Goal: Task Accomplishment & Management: Use online tool/utility

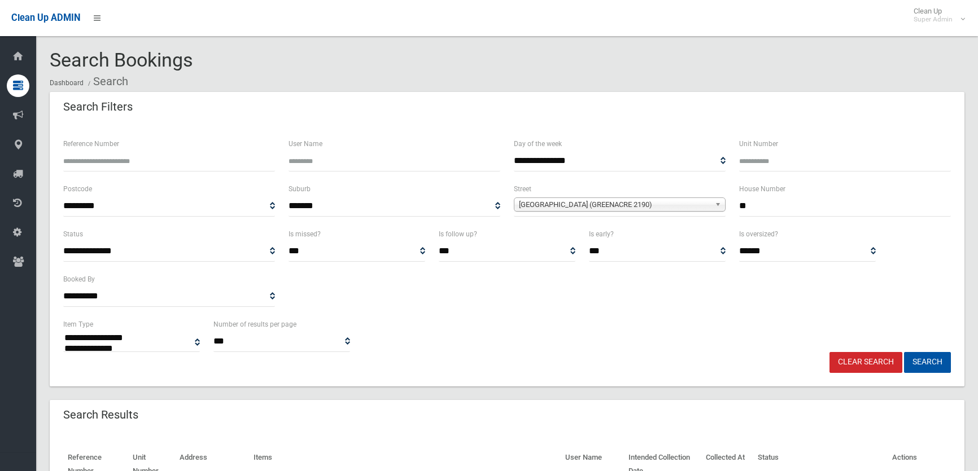
select select
click at [885, 366] on link "Clear Search" at bounding box center [865, 362] width 73 height 21
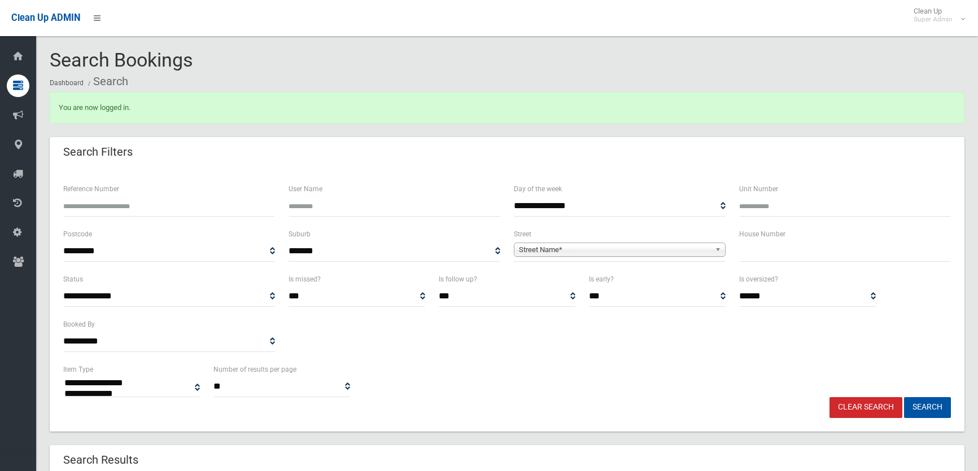
select select
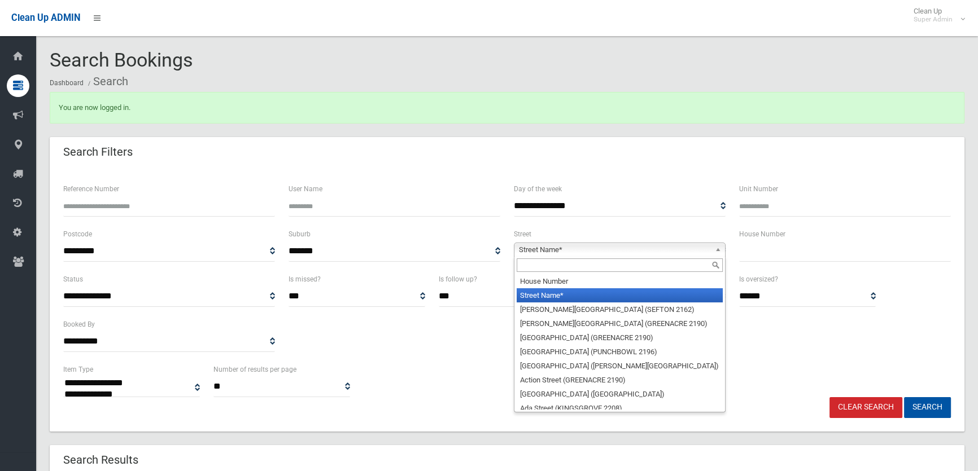
click at [570, 250] on span "Street Name*" at bounding box center [614, 250] width 191 height 14
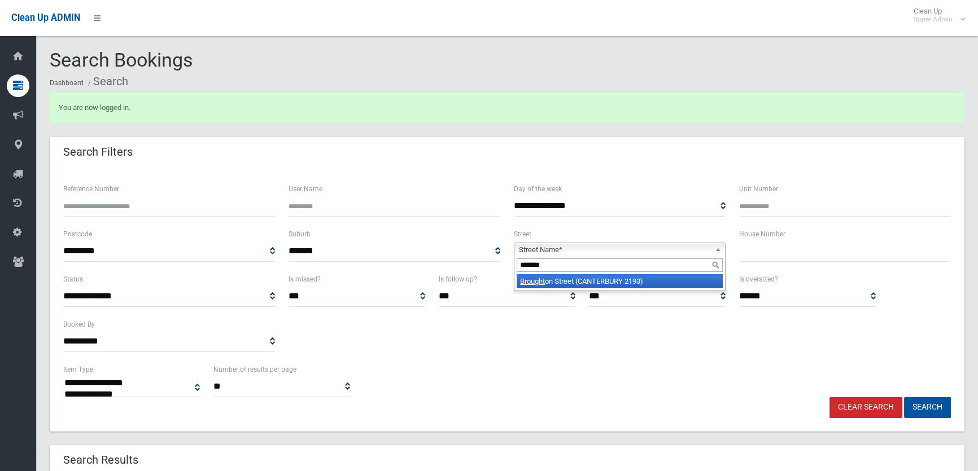
type input "*******"
click at [563, 275] on li "Brought on Street (CANTERBURY 2193)" at bounding box center [620, 281] width 206 height 14
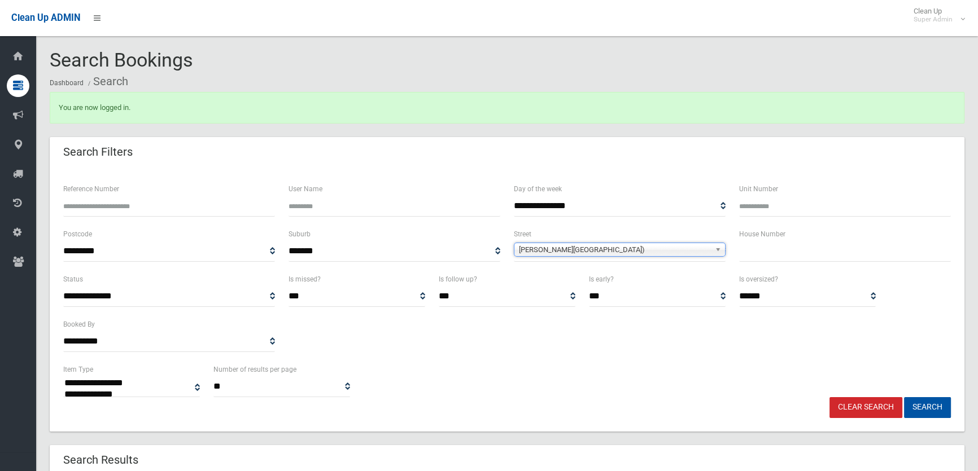
click at [803, 255] on input "text" at bounding box center [845, 251] width 212 height 21
type input "*****"
click at [904, 397] on button "Search" at bounding box center [927, 407] width 47 height 21
click at [943, 402] on button "Search" at bounding box center [927, 407] width 47 height 21
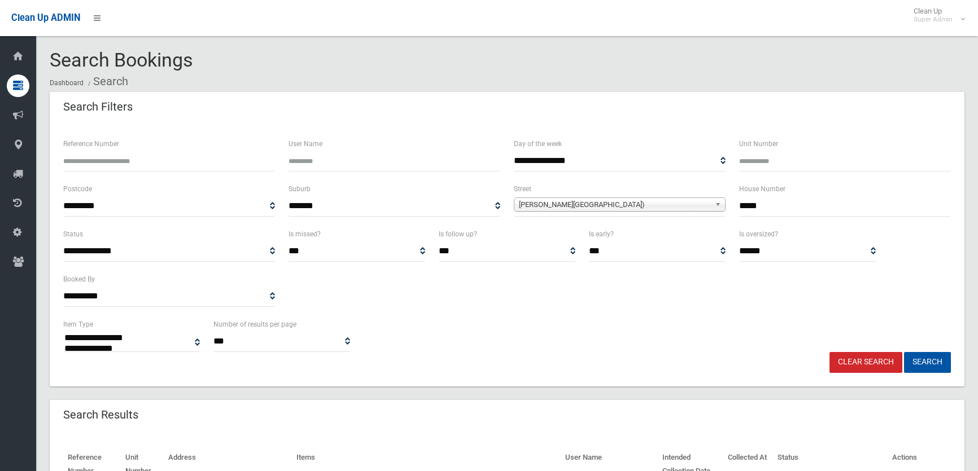
select select
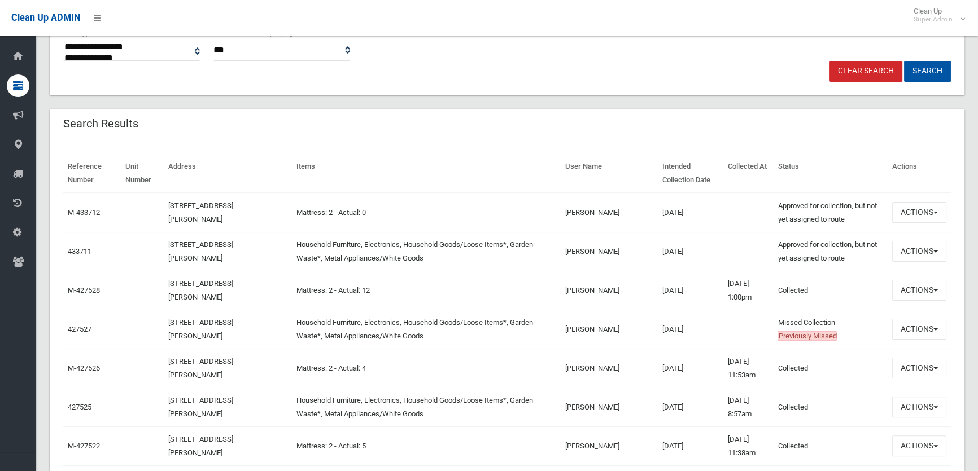
scroll to position [308, 0]
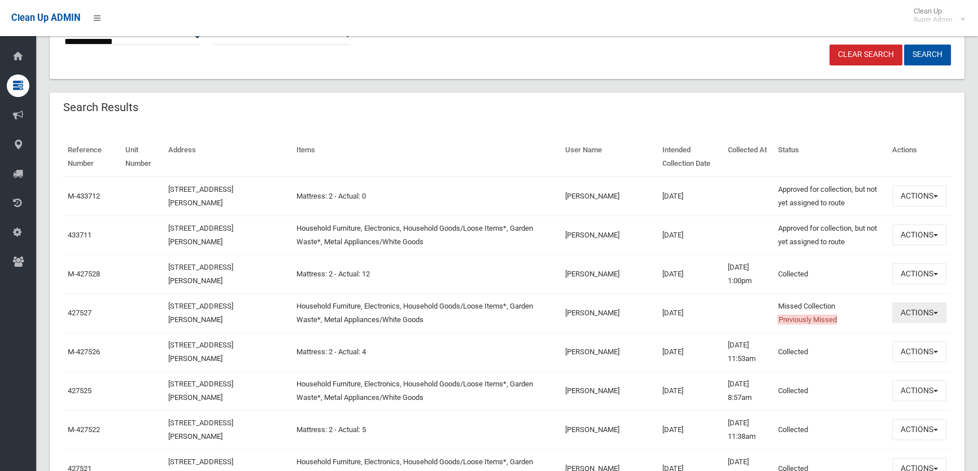
click at [908, 313] on button "Actions" at bounding box center [919, 313] width 54 height 21
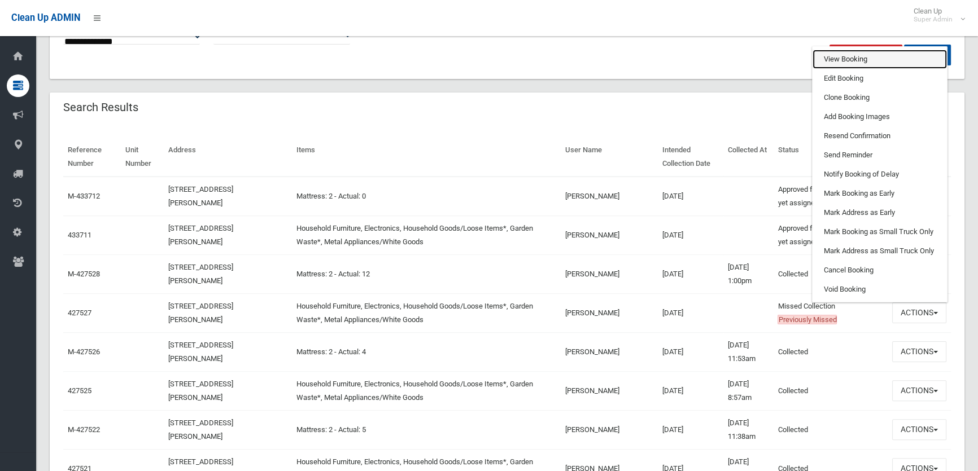
click at [858, 53] on link "View Booking" at bounding box center [879, 59] width 134 height 19
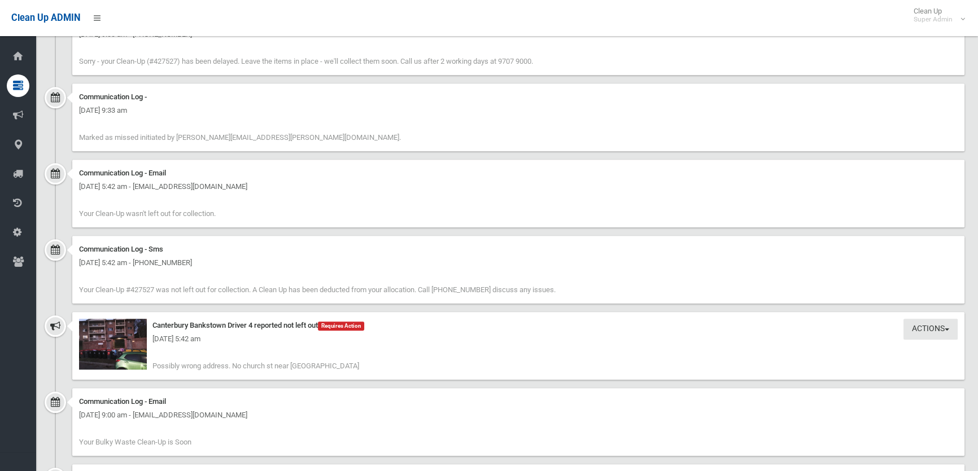
scroll to position [1231, 0]
click at [103, 360] on img at bounding box center [113, 343] width 68 height 51
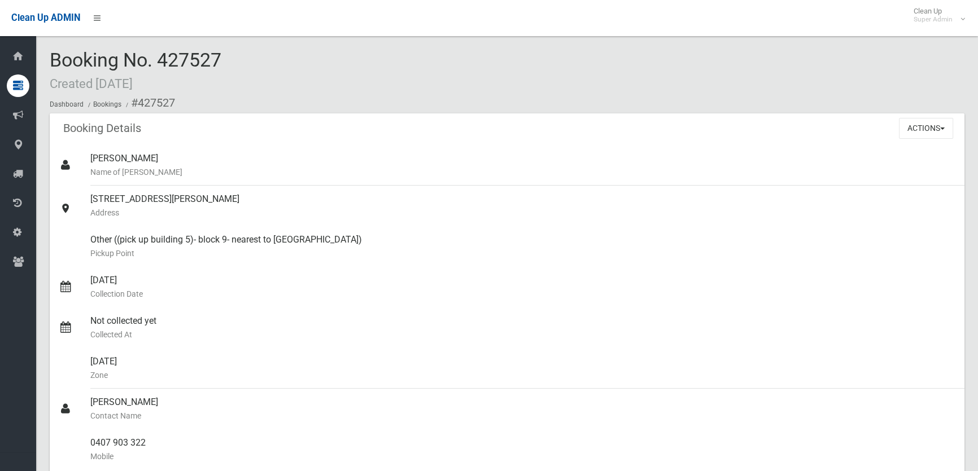
scroll to position [0, 0]
click at [922, 126] on button "Actions" at bounding box center [926, 128] width 54 height 21
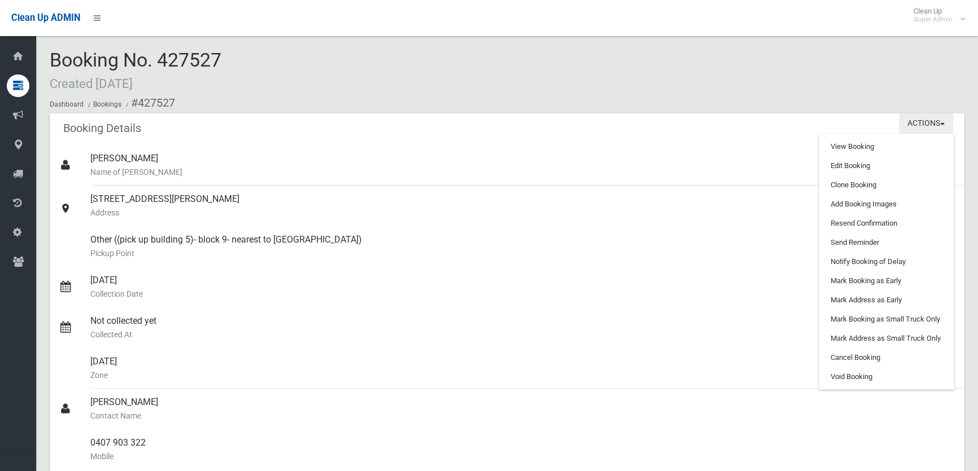
click at [937, 126] on button "Actions" at bounding box center [926, 123] width 54 height 21
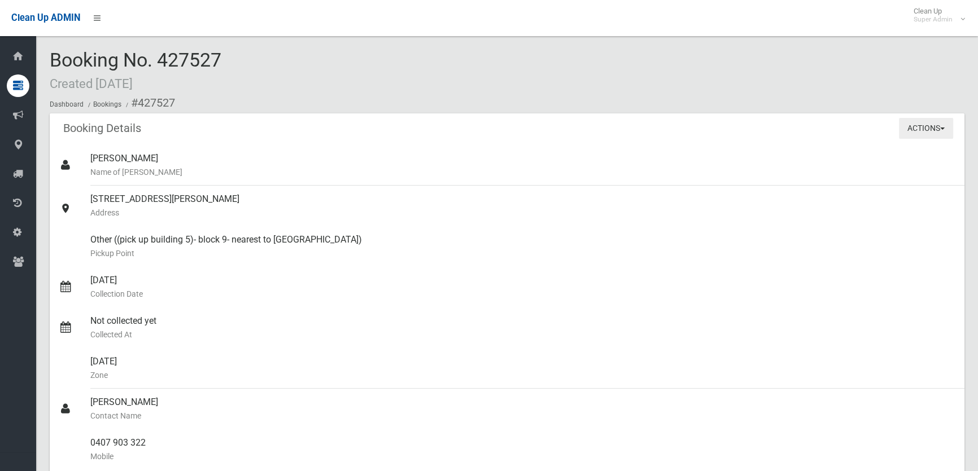
click at [937, 126] on button "Actions" at bounding box center [926, 128] width 54 height 21
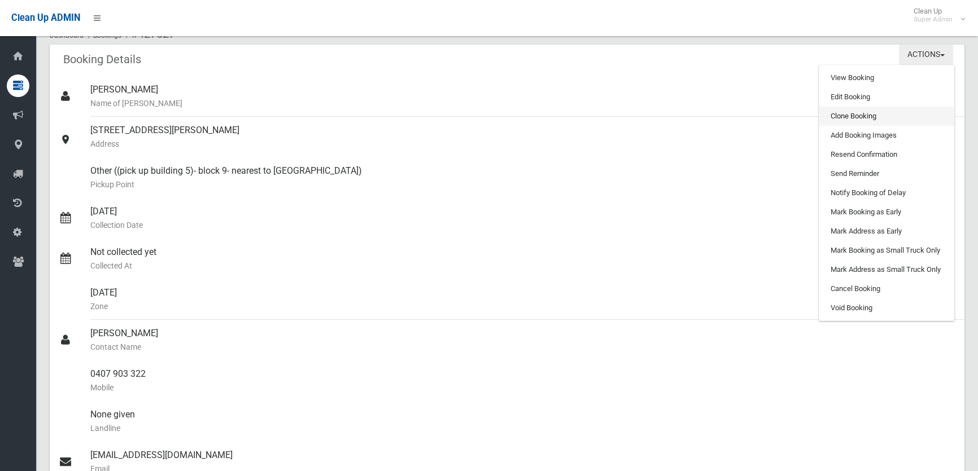
scroll to position [51, 0]
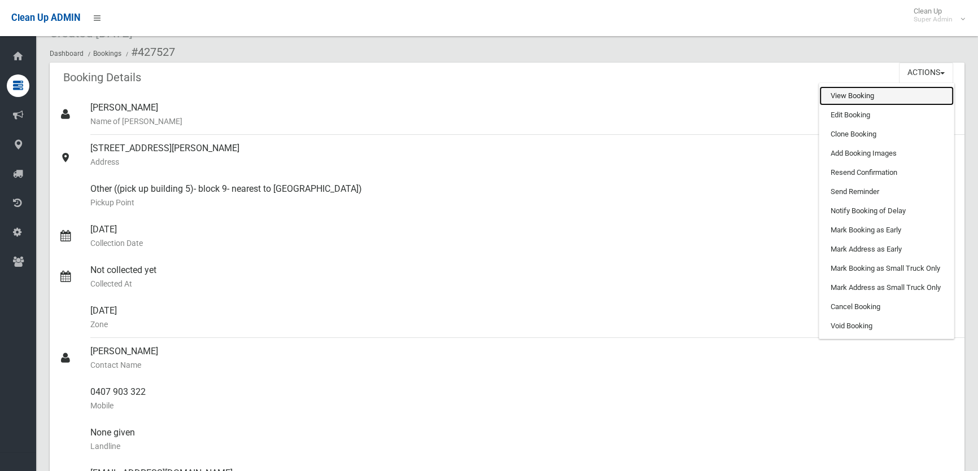
click at [859, 94] on link "View Booking" at bounding box center [886, 95] width 134 height 19
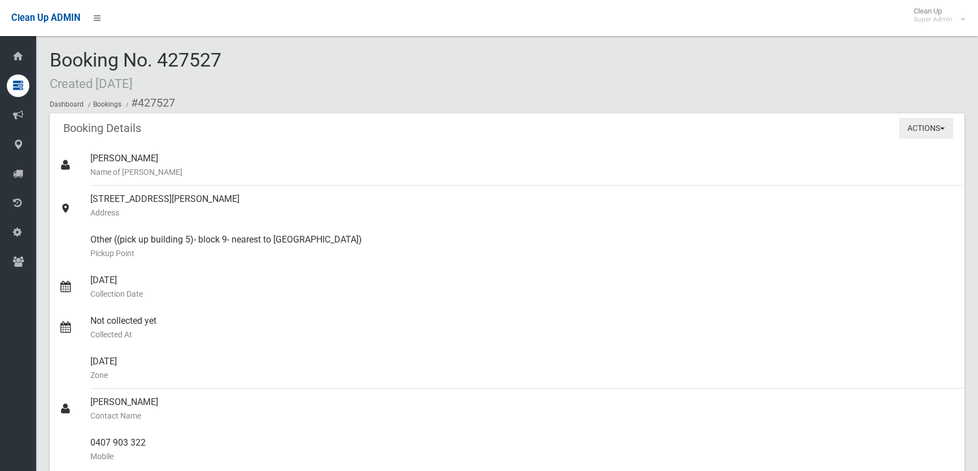
click at [926, 137] on button "Actions" at bounding box center [926, 128] width 54 height 21
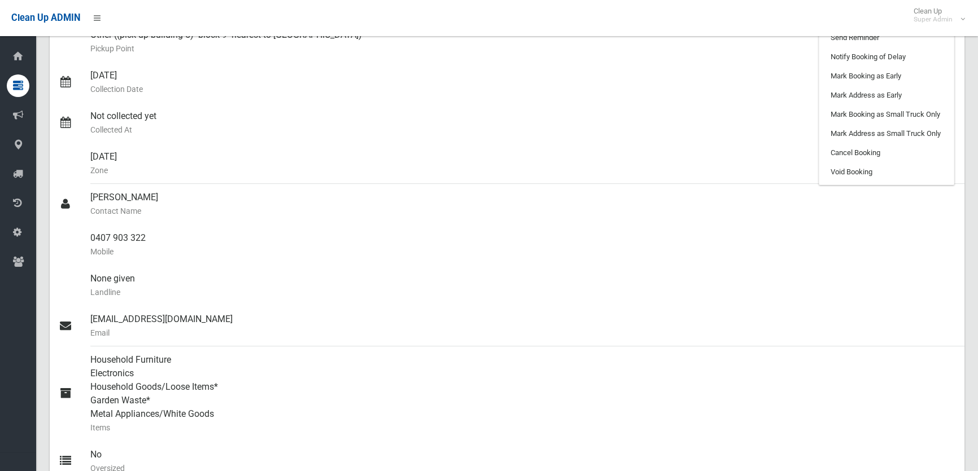
scroll to position [308, 0]
